Goal: Information Seeking & Learning: Learn about a topic

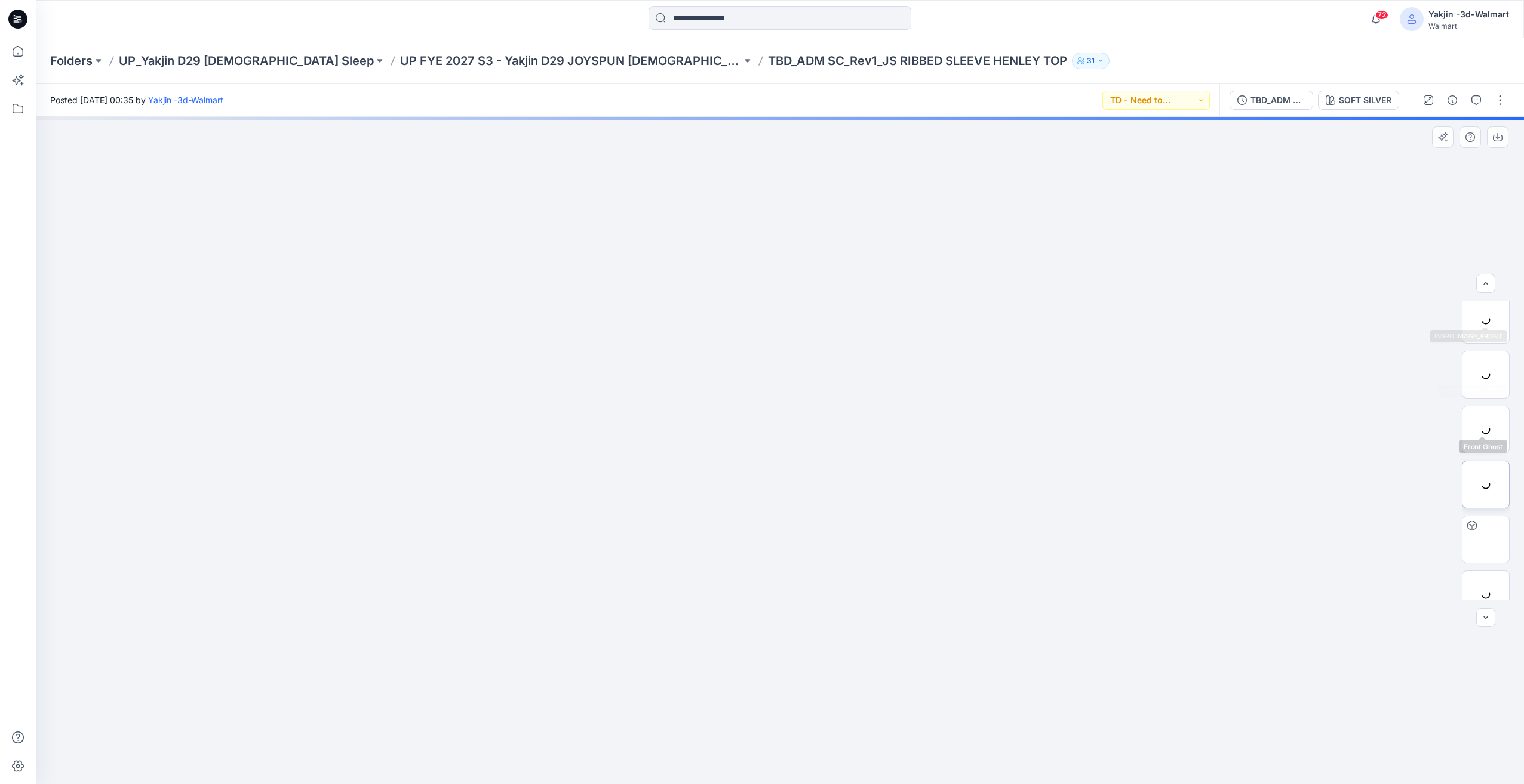
scroll to position [134, 0]
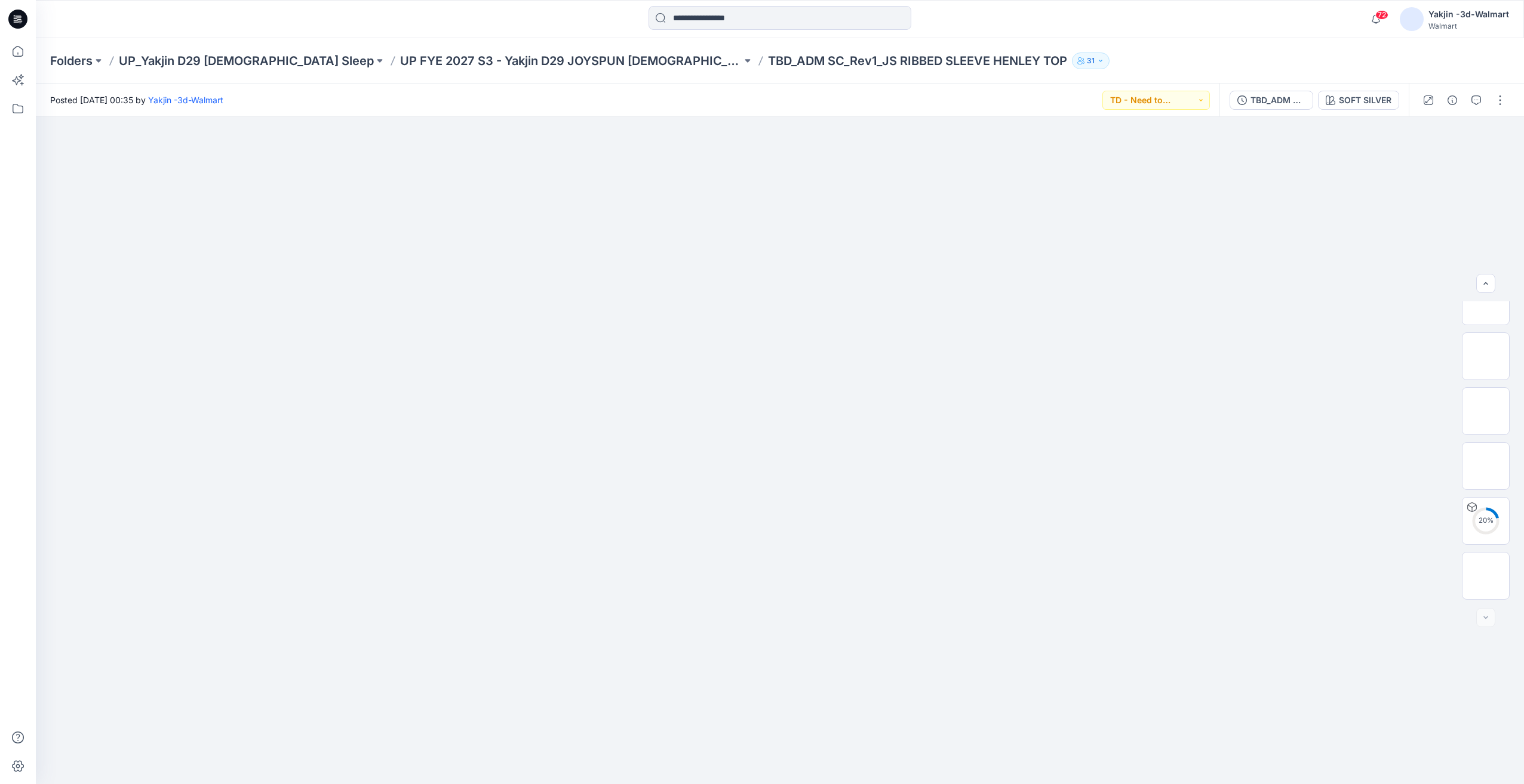
click at [1282, 112] on div "TBD_ADM SC_Rev1_JS RIBBED SLEEVE HENLEY TOP SOFT SILVER" at bounding box center [1314, 100] width 189 height 34
click at [1282, 105] on div "TBD_ADM SC_Rev1_JS RIBBED SLEEVE HENLEY TOP" at bounding box center [1277, 100] width 55 height 13
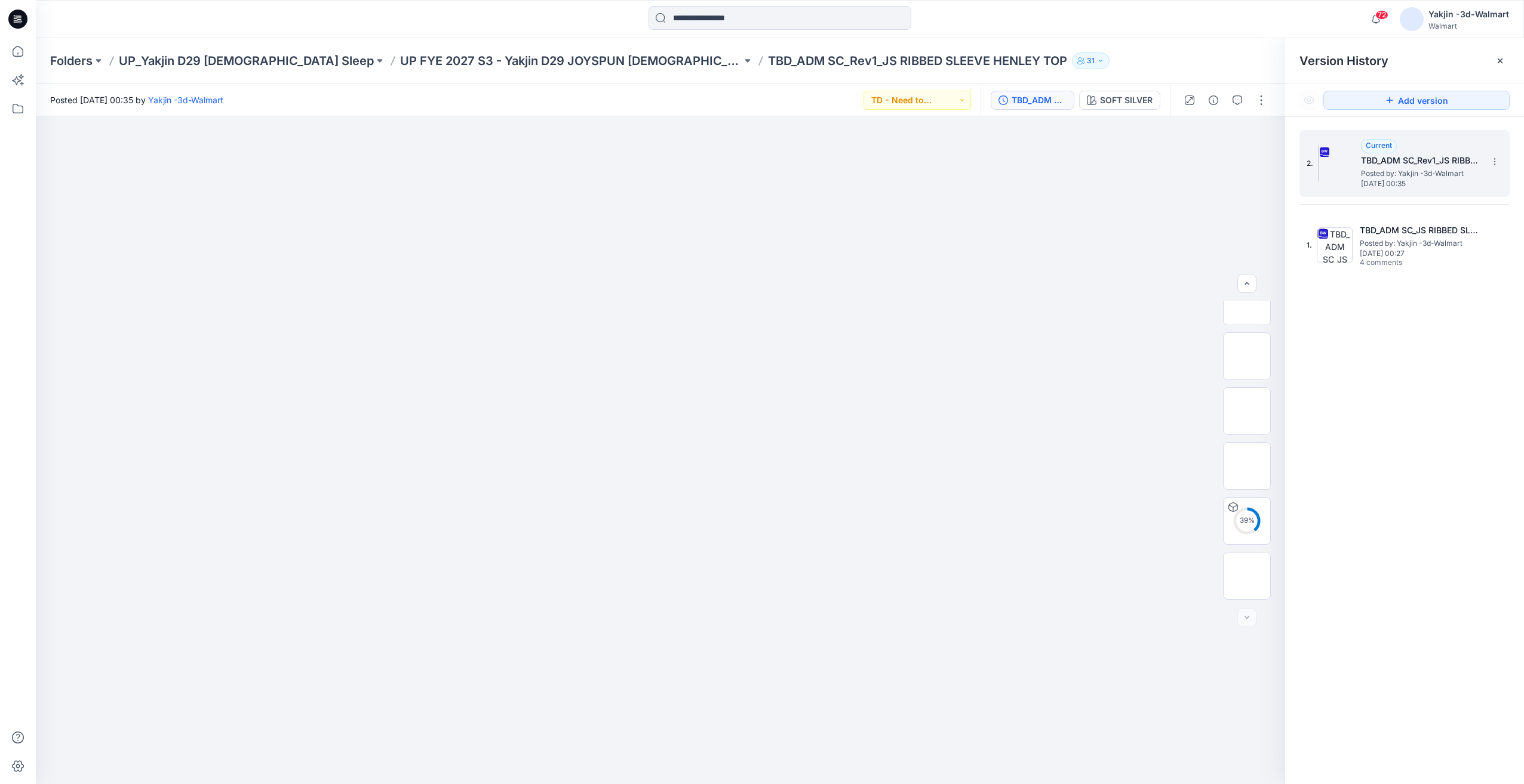
click at [1419, 181] on span "[DATE] 00:35" at bounding box center [1420, 184] width 120 height 8
click at [779, 450] on div at bounding box center [661, 451] width 1249 height 668
click at [1239, 381] on img at bounding box center [1247, 380] width 47 height 38
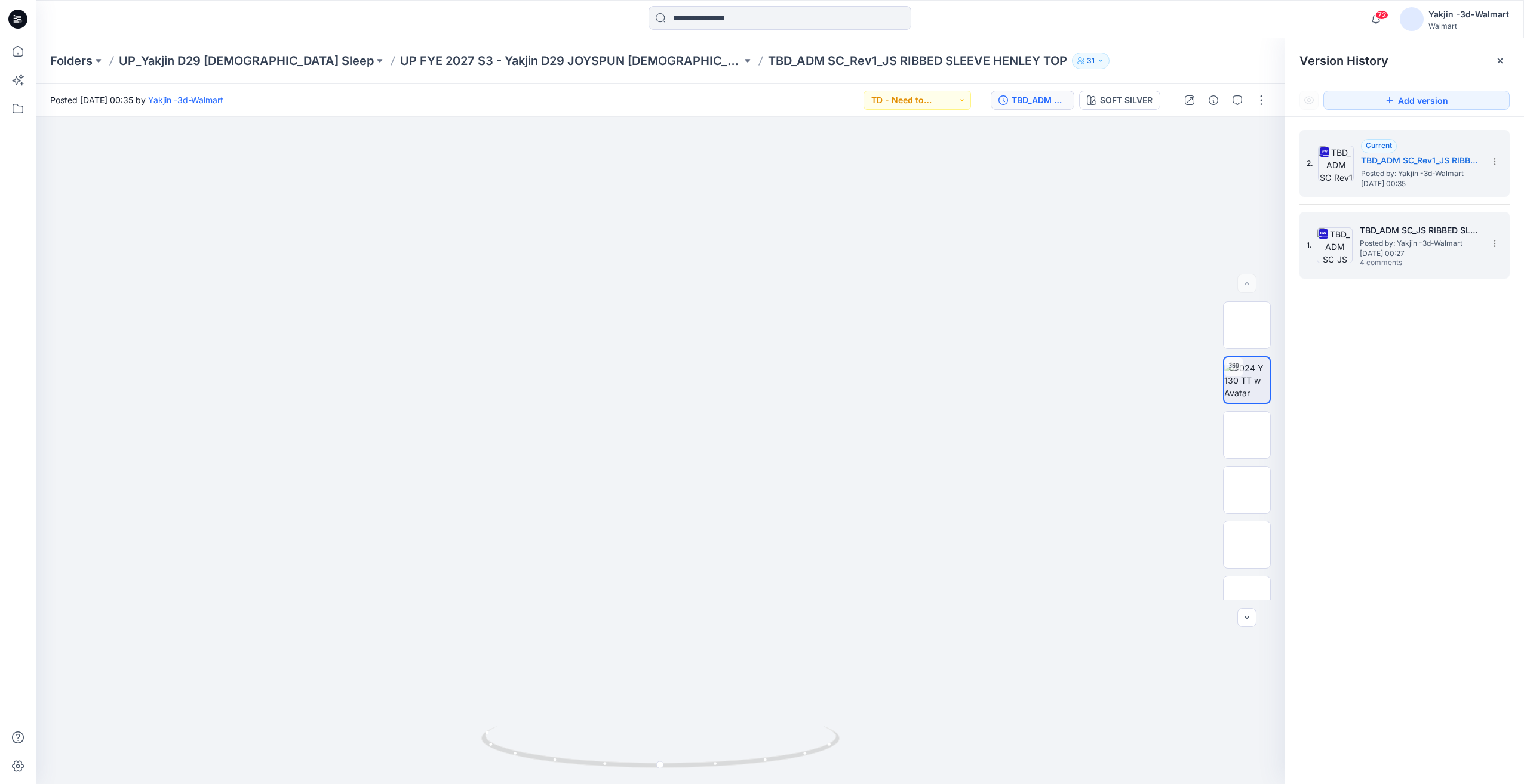
click at [1405, 257] on span "[DATE] 00:27" at bounding box center [1420, 254] width 120 height 8
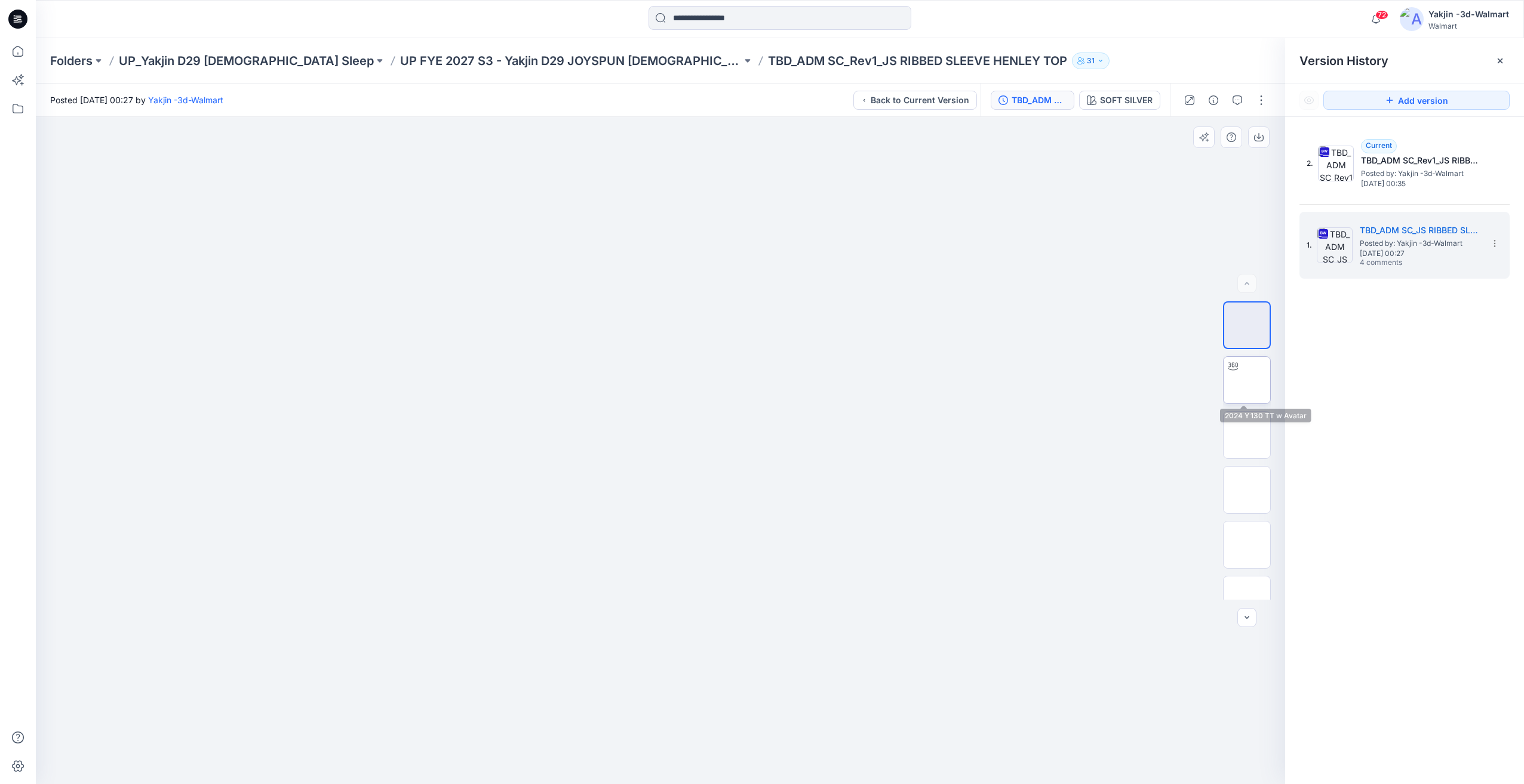
click at [1247, 380] on img at bounding box center [1247, 380] width 0 height 0
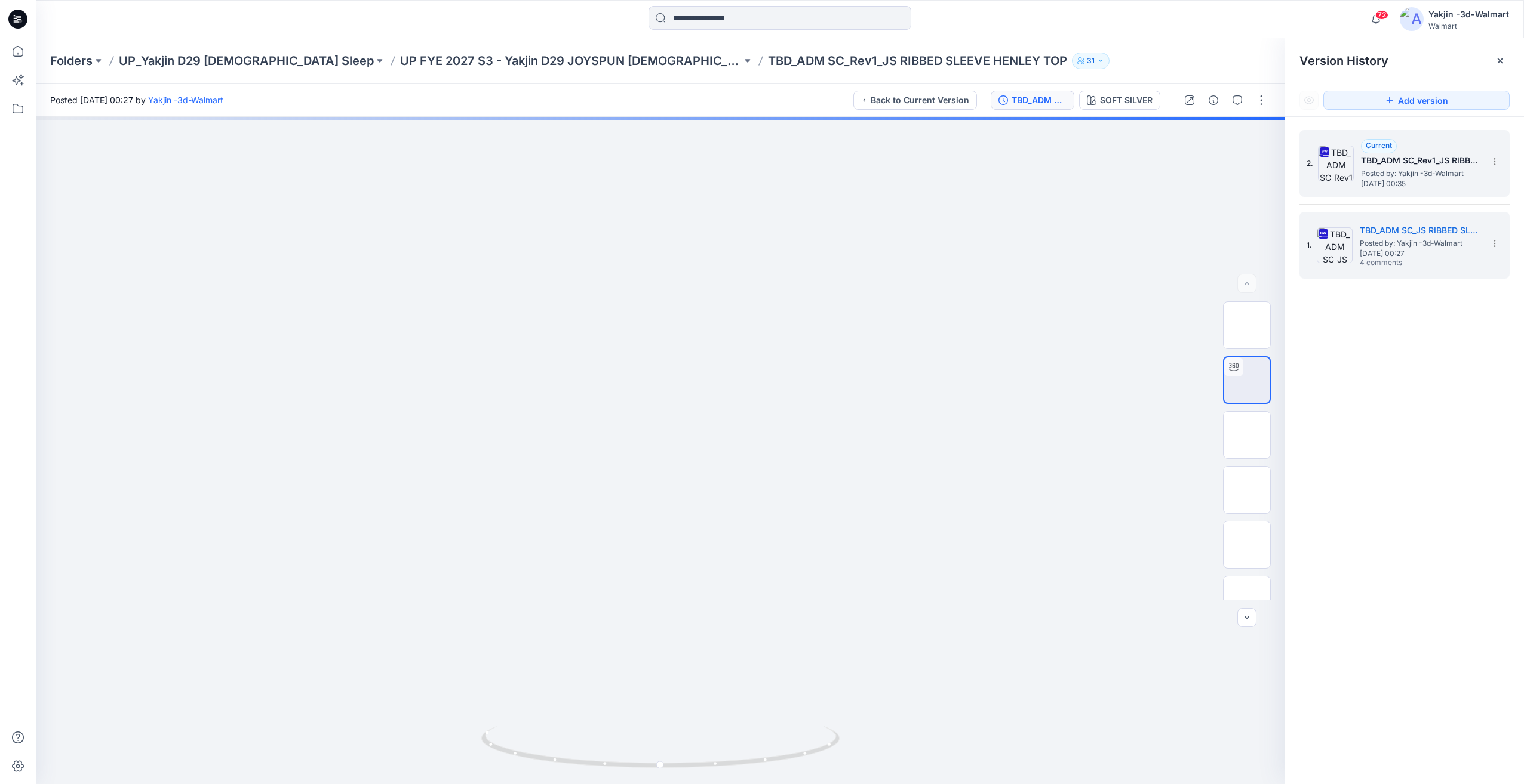
click at [1406, 187] on span "[DATE] 00:35" at bounding box center [1420, 184] width 120 height 8
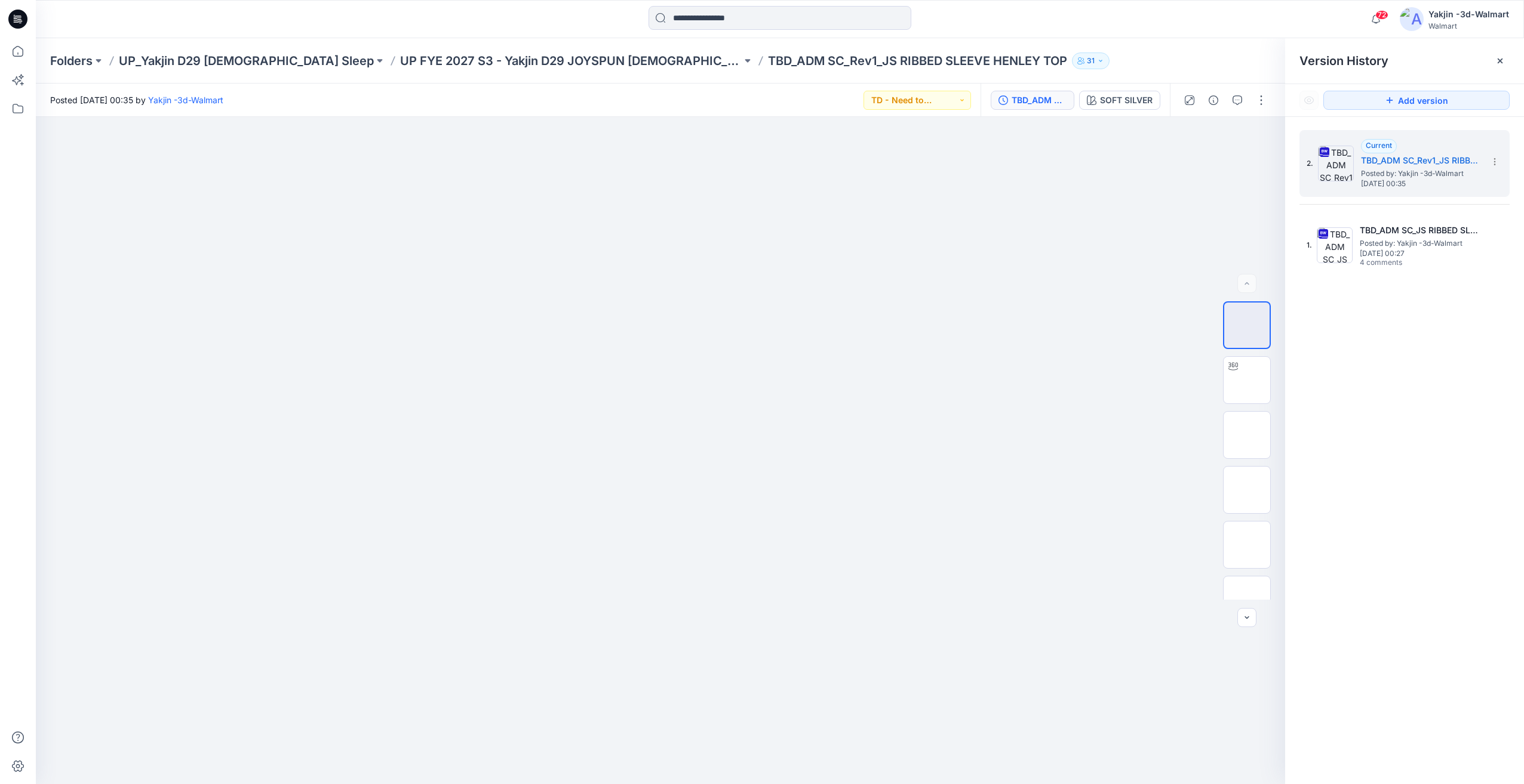
click at [1416, 408] on div "2. Current TBD_ADM SC_Rev1_JS RIBBED SLEEVE HENLEY TOP Posted by: Yakjin -3d-Wa…" at bounding box center [1405, 459] width 239 height 684
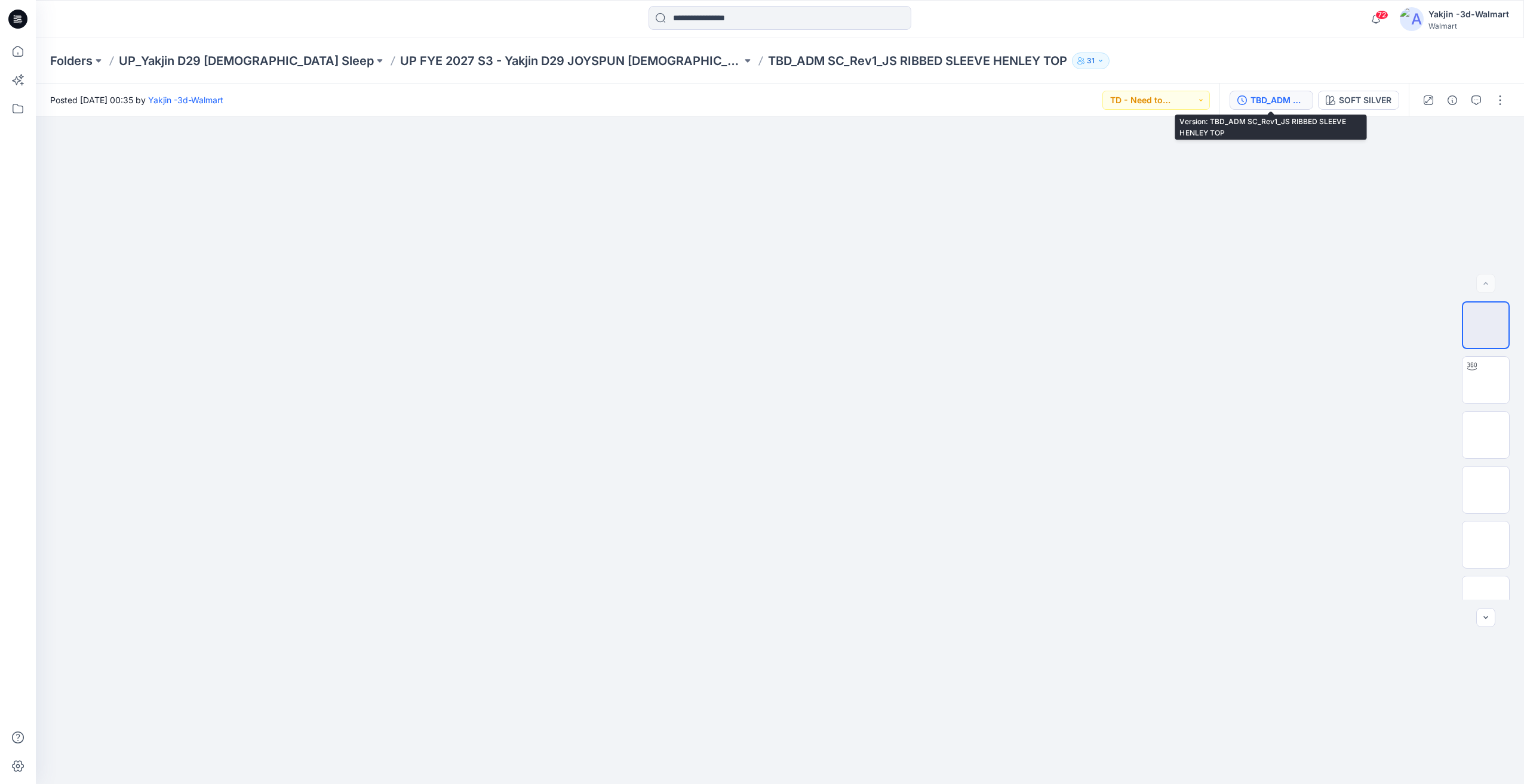
click at [1291, 101] on div "TBD_ADM SC_Rev1_JS RIBBED SLEEVE HENLEY TOP" at bounding box center [1277, 100] width 55 height 13
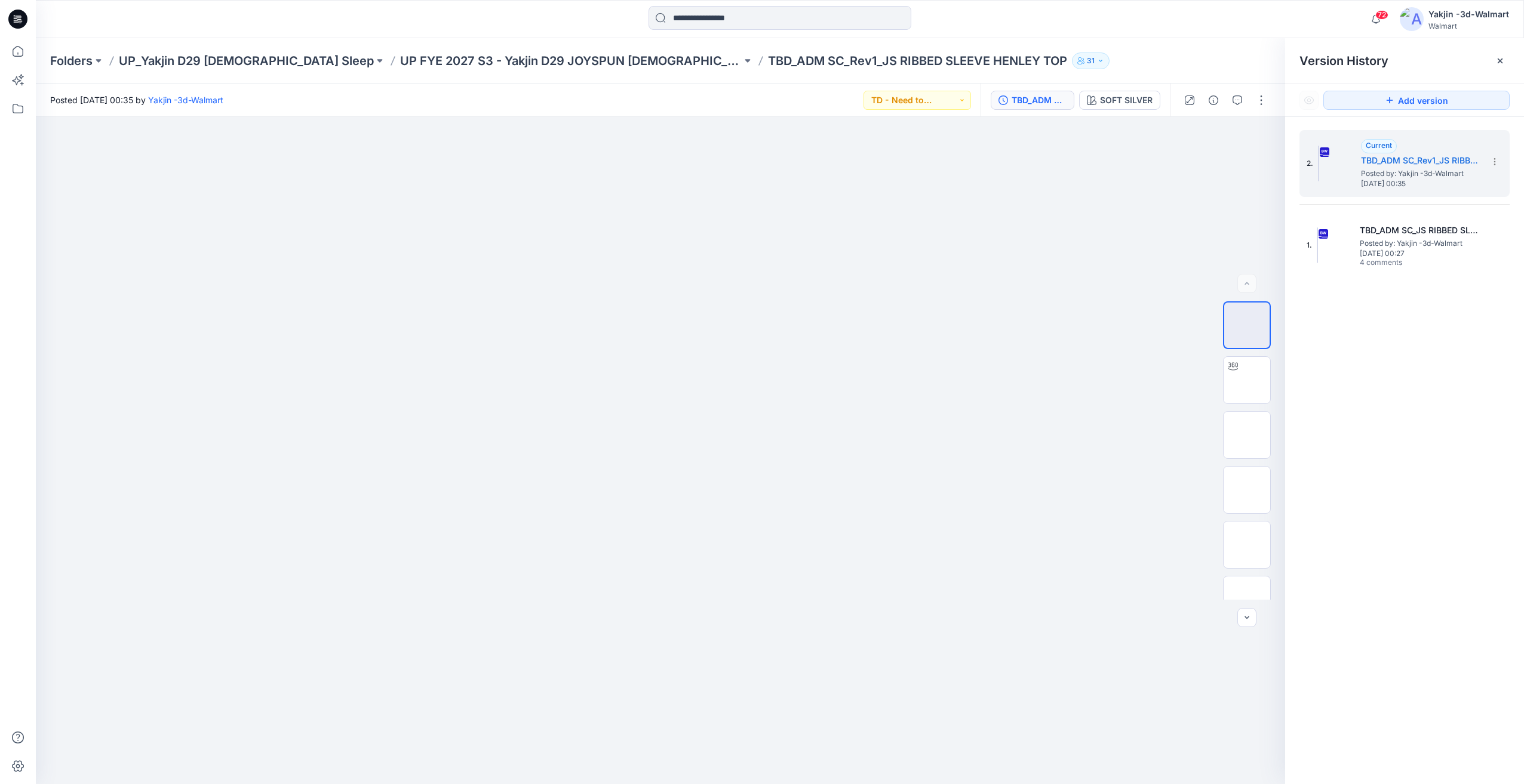
click at [756, 56] on icon at bounding box center [761, 61] width 10 height 10
click at [524, 55] on p "UP FYE 2027 S3 - Yakjin D29 JOYSPUN [DEMOGRAPHIC_DATA] Sleepwear" at bounding box center [570, 60] width 341 height 17
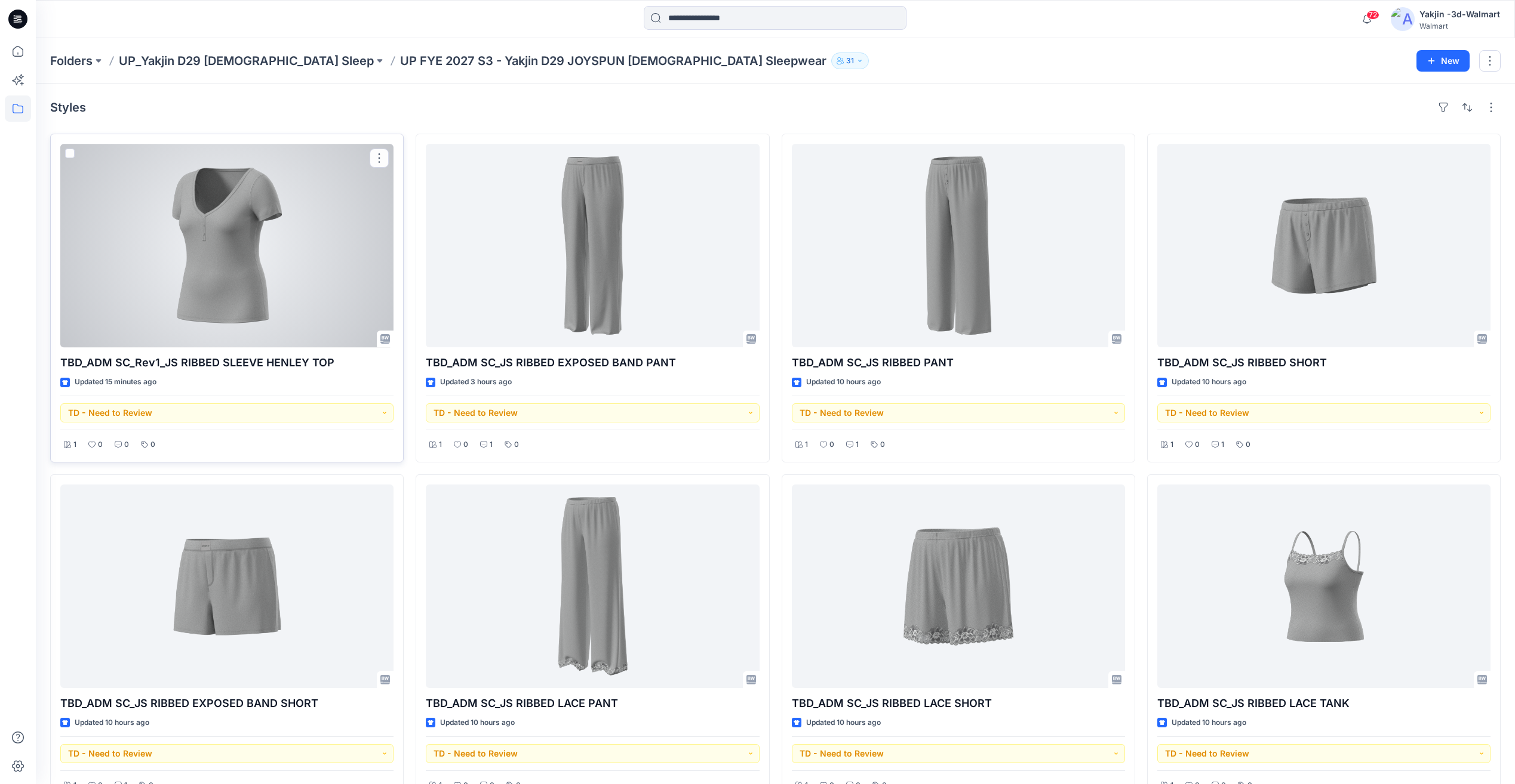
click at [312, 299] on div at bounding box center [226, 246] width 333 height 204
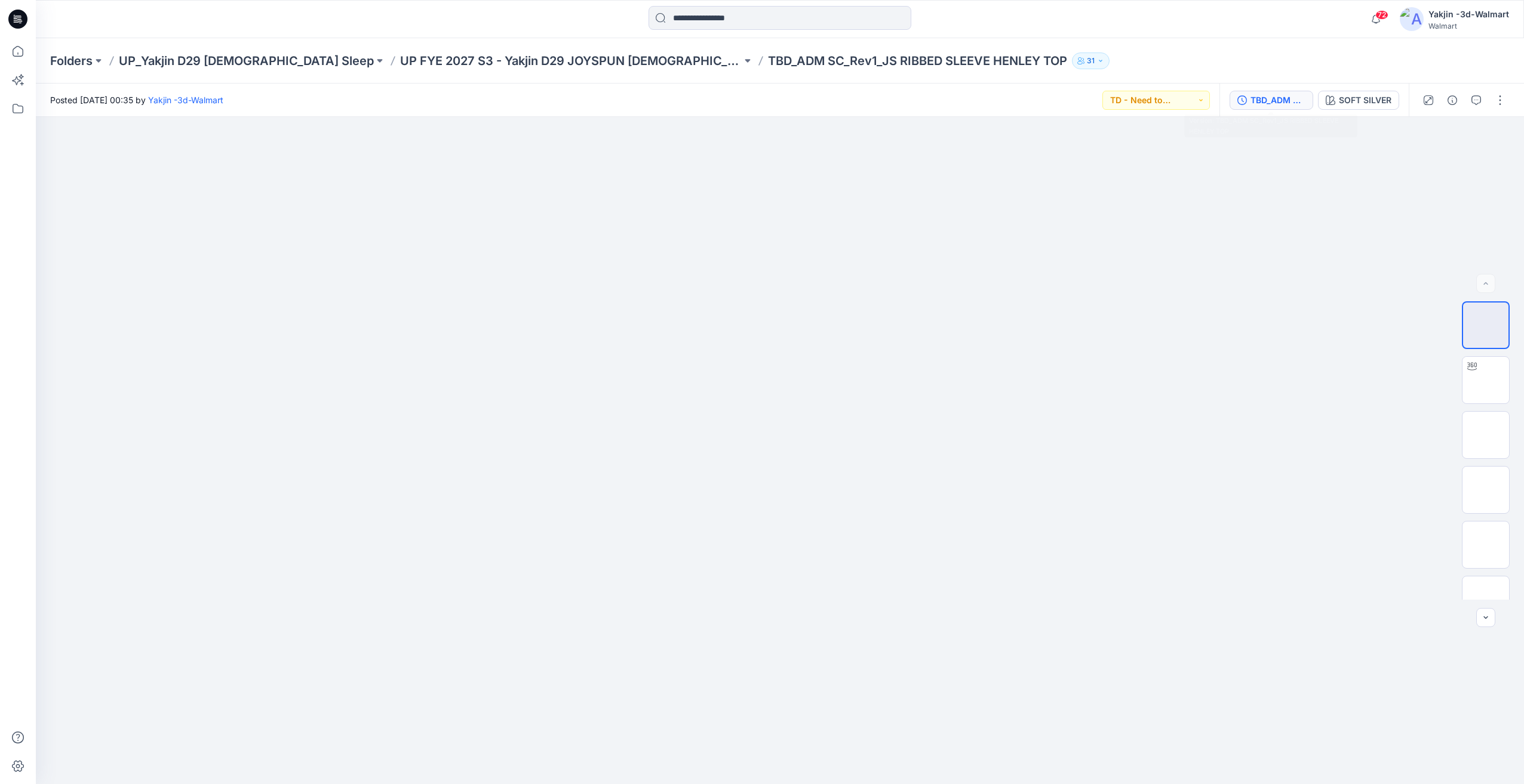
click at [1267, 107] on button "TBD_ADM SC_Rev1_JS RIBBED SLEEVE HENLEY TOP" at bounding box center [1271, 100] width 84 height 19
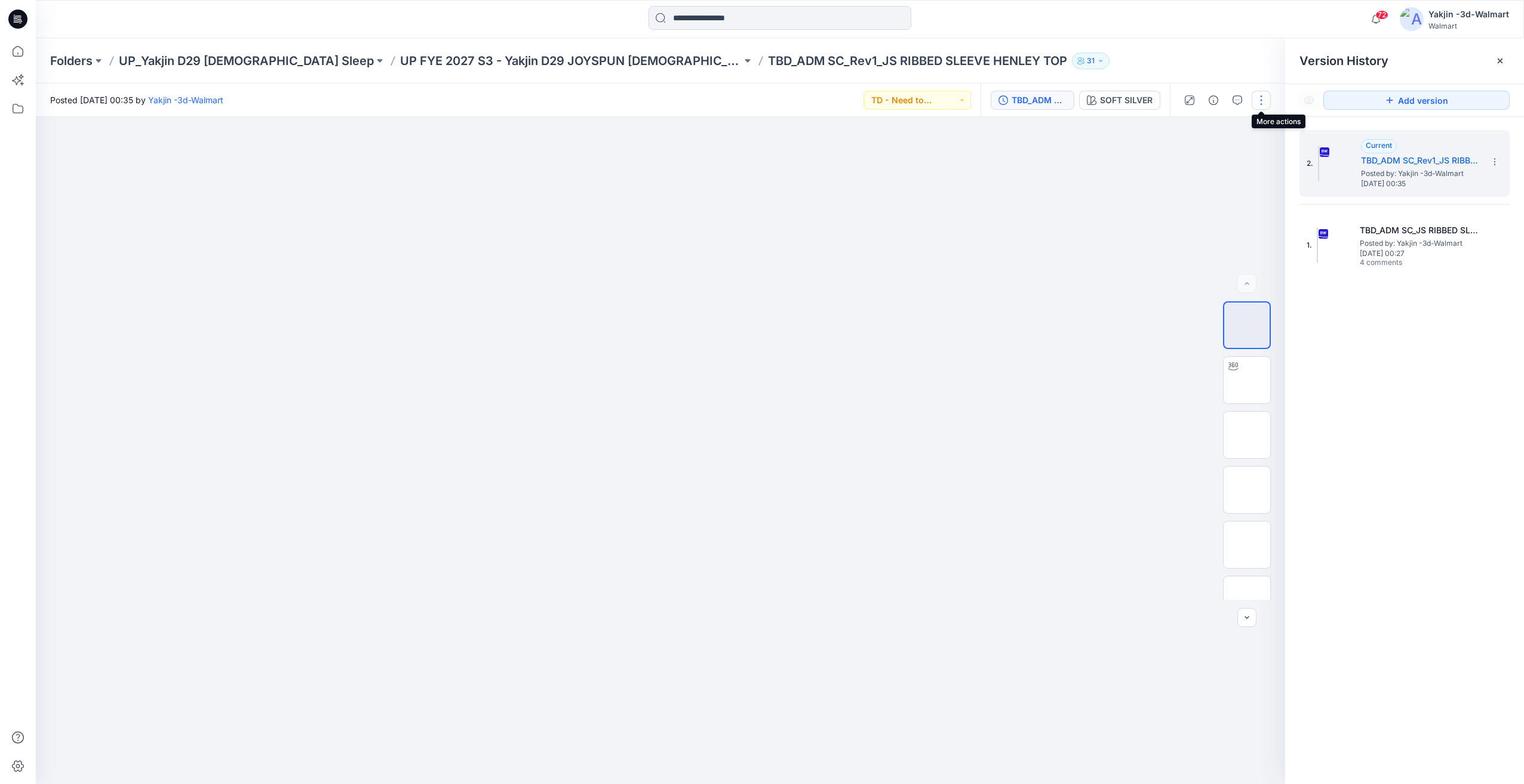
click at [1267, 105] on button "button" at bounding box center [1261, 100] width 19 height 19
click at [1247, 380] on img at bounding box center [1247, 380] width 0 height 0
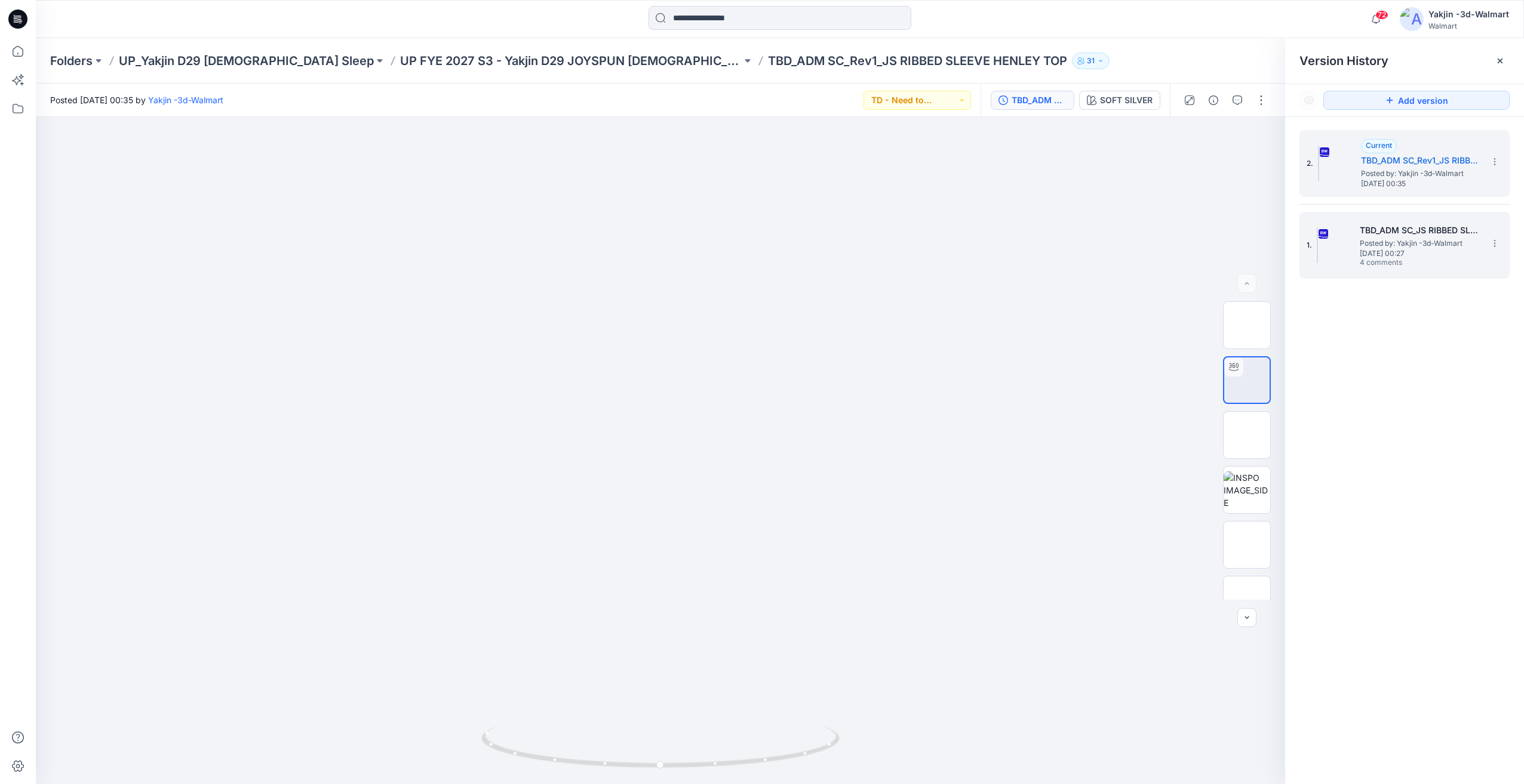
click at [1426, 255] on span "[DATE] 00:27" at bounding box center [1420, 254] width 120 height 8
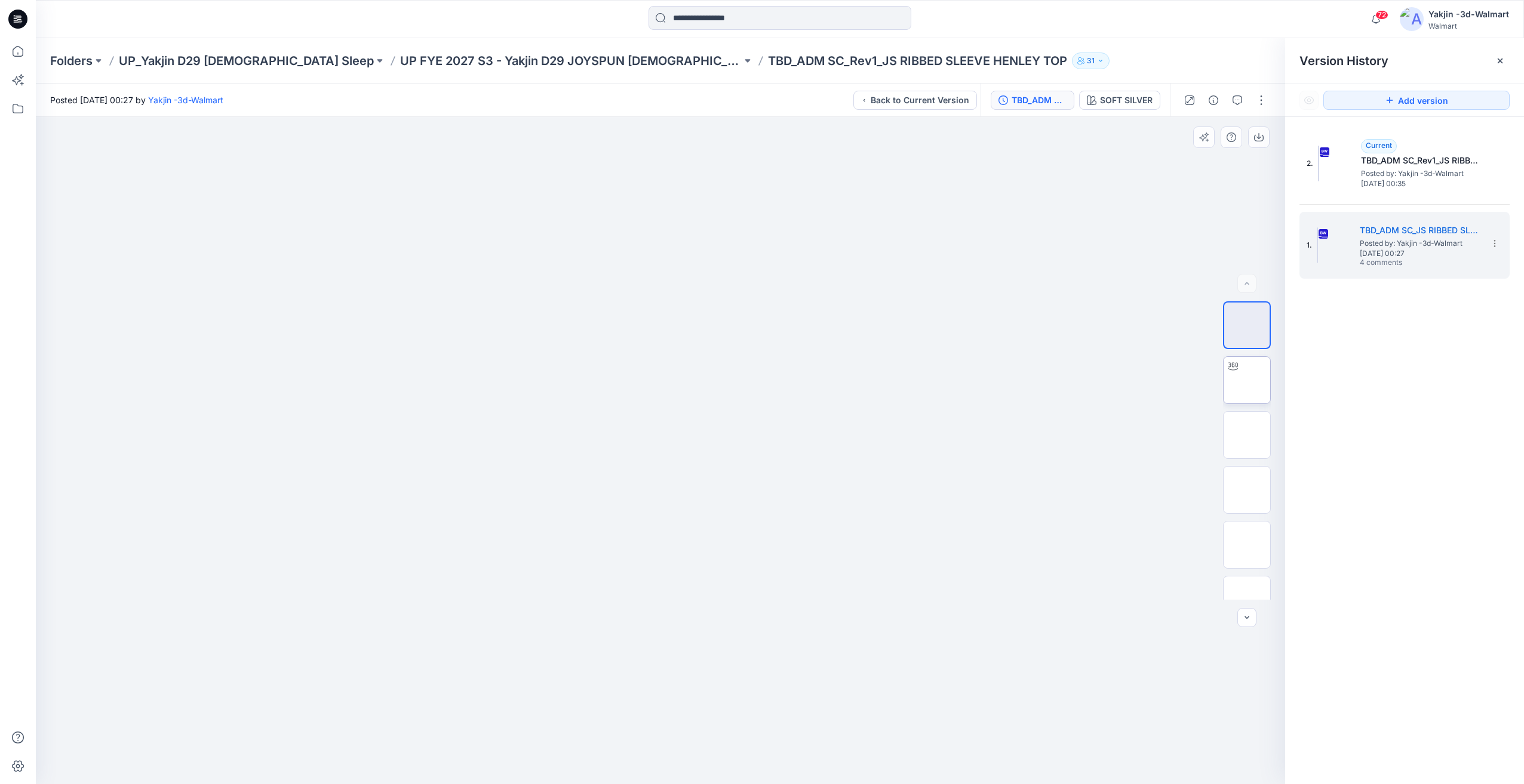
click at [1247, 380] on img at bounding box center [1247, 380] width 0 height 0
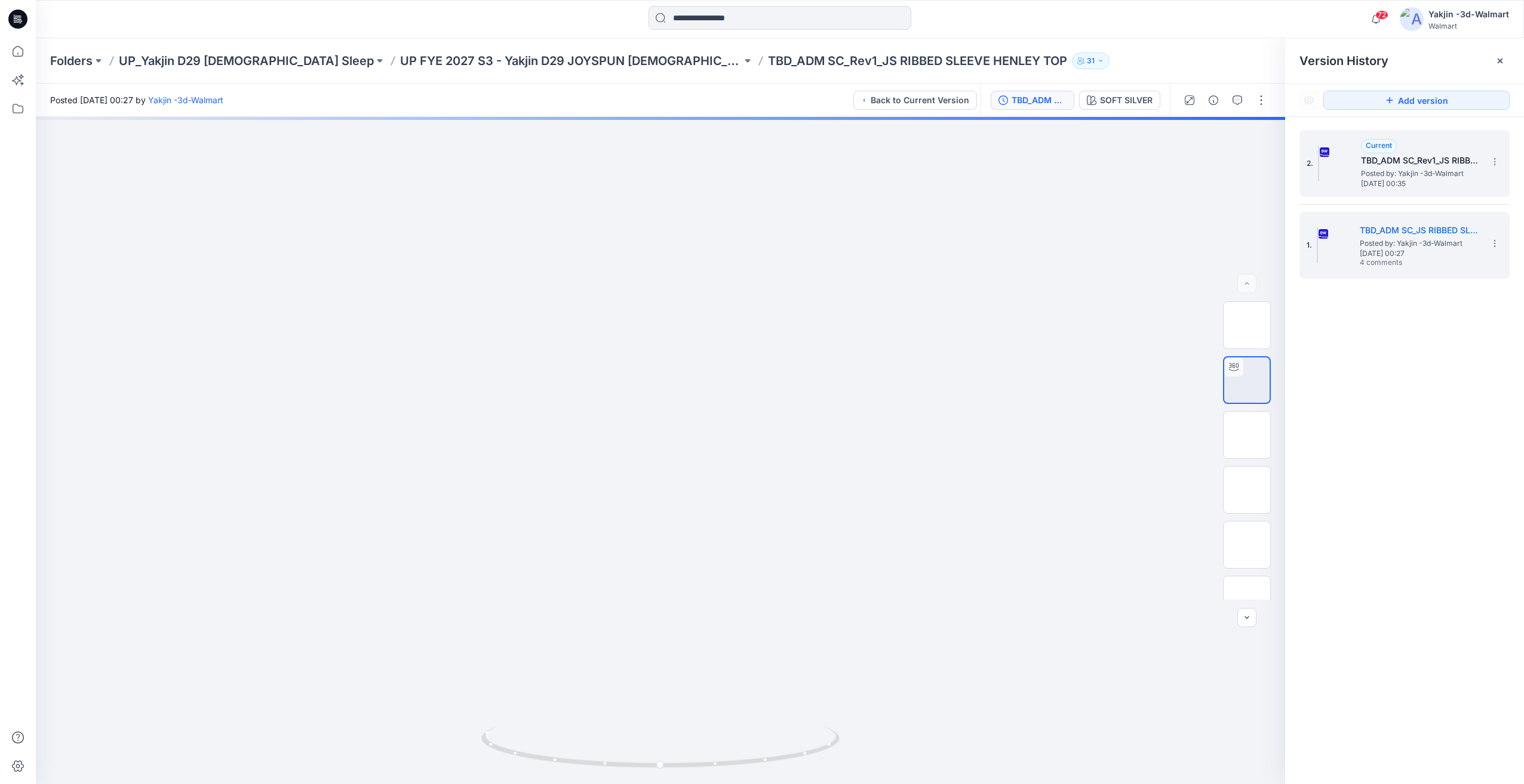
click at [1428, 176] on span "Posted by: Yakjin -3d-Walmart" at bounding box center [1420, 173] width 120 height 12
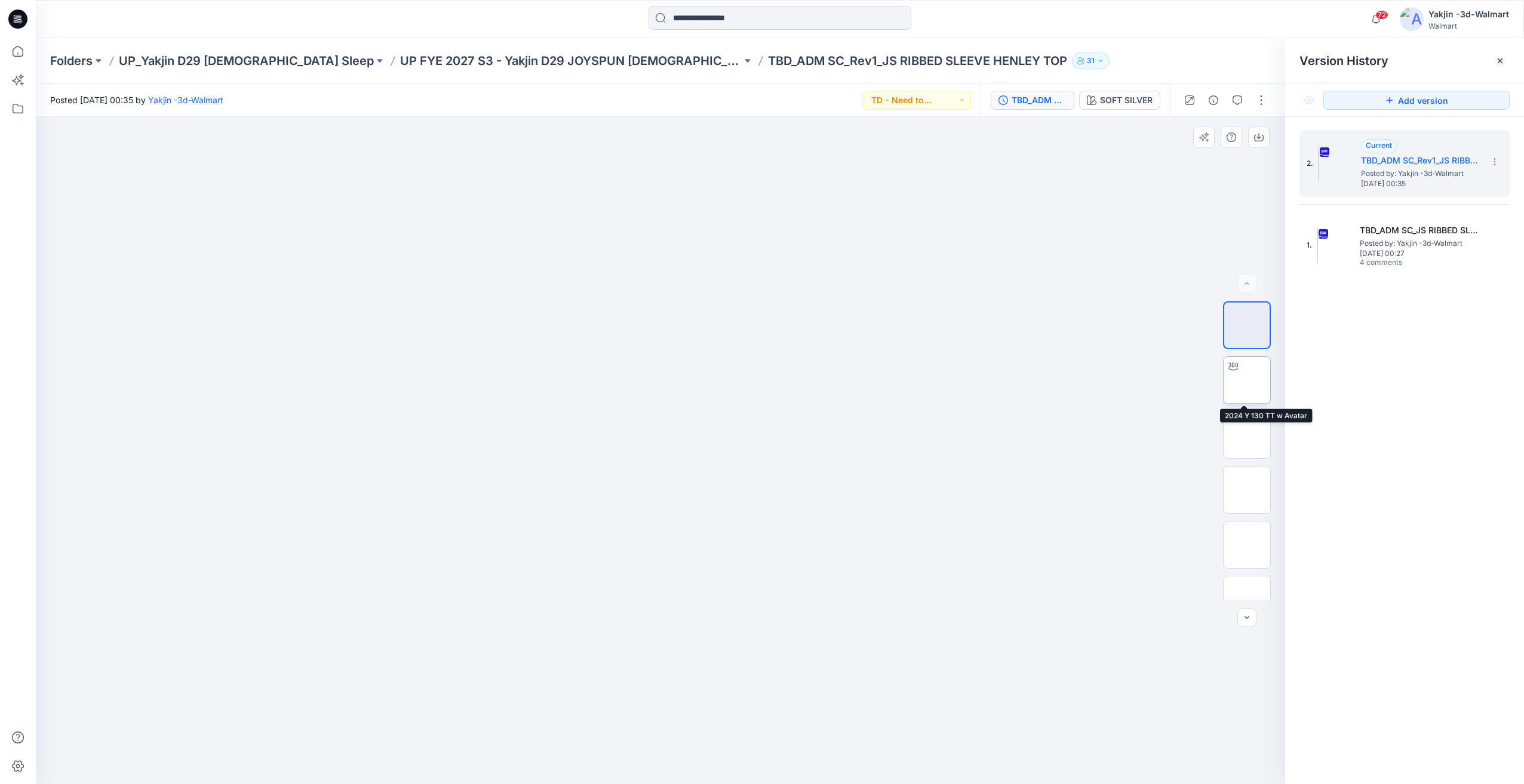
click at [1247, 380] on img at bounding box center [1247, 380] width 0 height 0
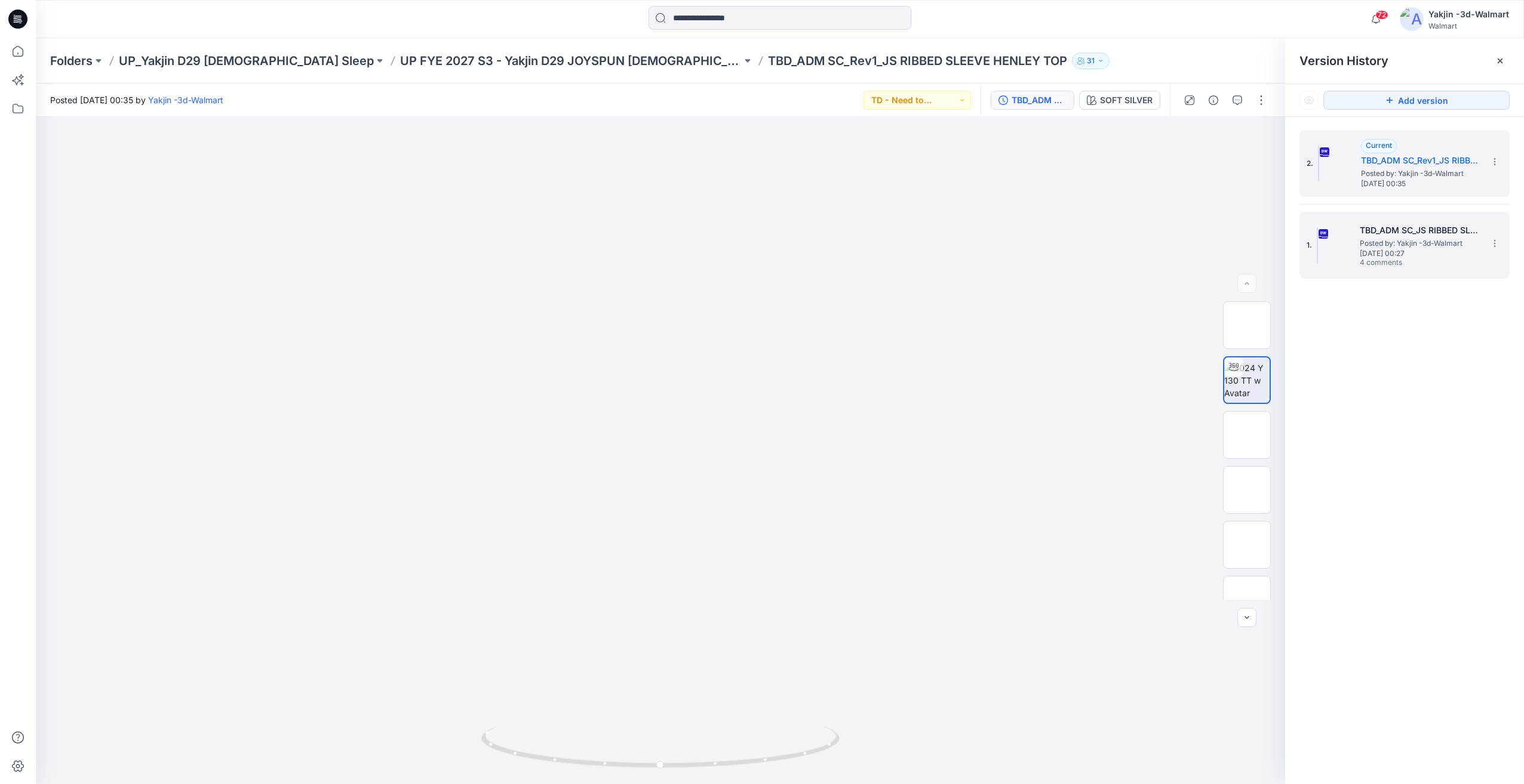
click at [1391, 232] on h5 "TBD_ADM SC_JS RIBBED SLEEVE HENLEY TOP" at bounding box center [1420, 230] width 120 height 14
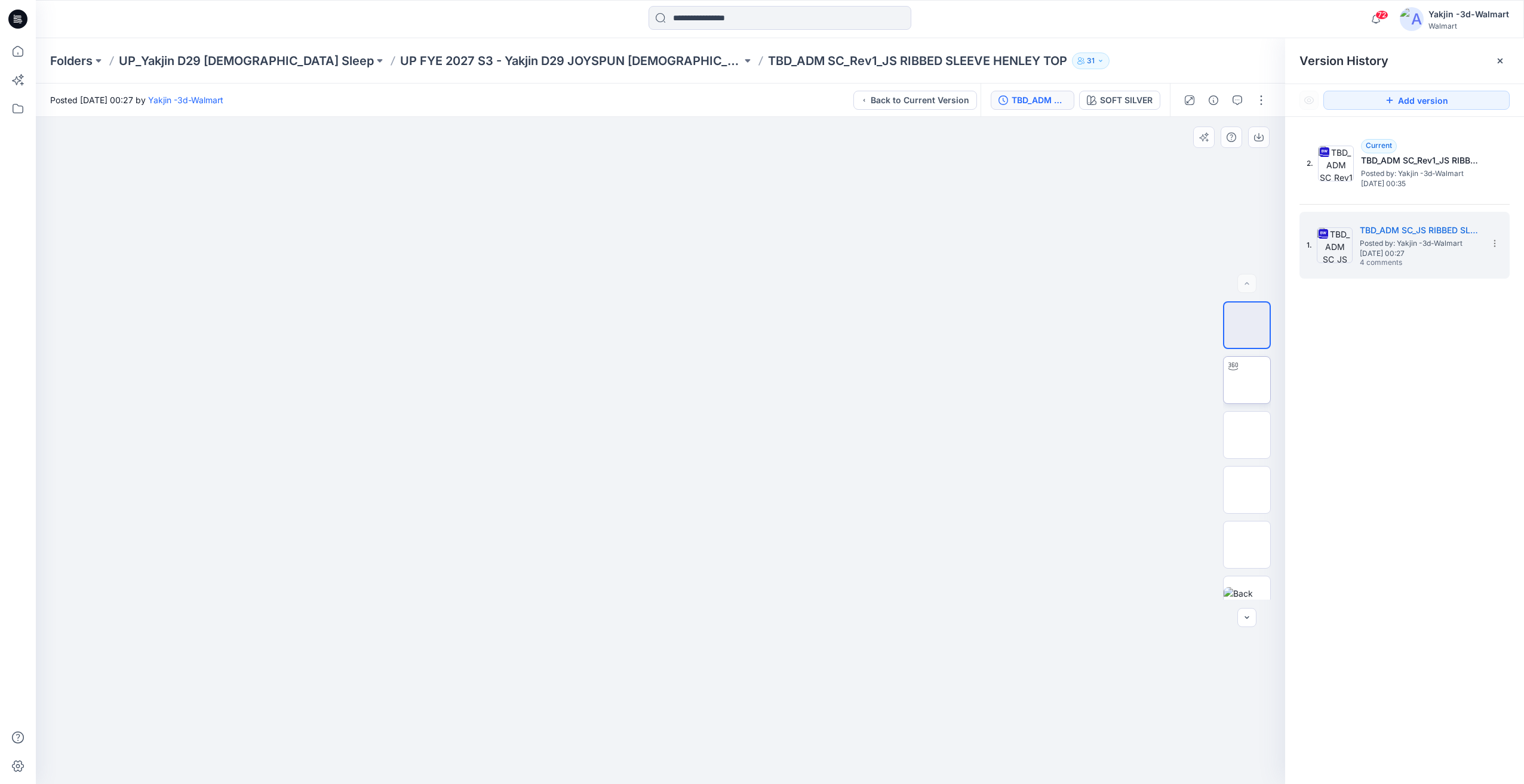
drag, startPoint x: 1202, startPoint y: 376, endPoint x: 1234, endPoint y: 380, distance: 32.2
click at [1203, 376] on div at bounding box center [661, 451] width 1249 height 668
click at [1247, 380] on img at bounding box center [1247, 380] width 0 height 0
